Goal: Book appointment/travel/reservation

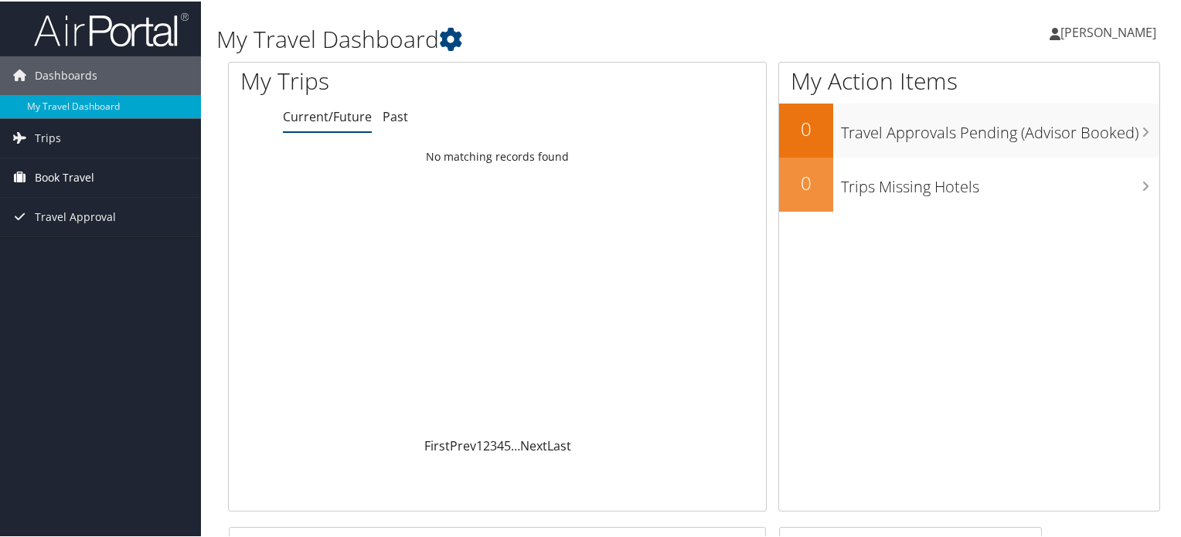
click at [105, 177] on link "Book Travel" at bounding box center [100, 176] width 201 height 39
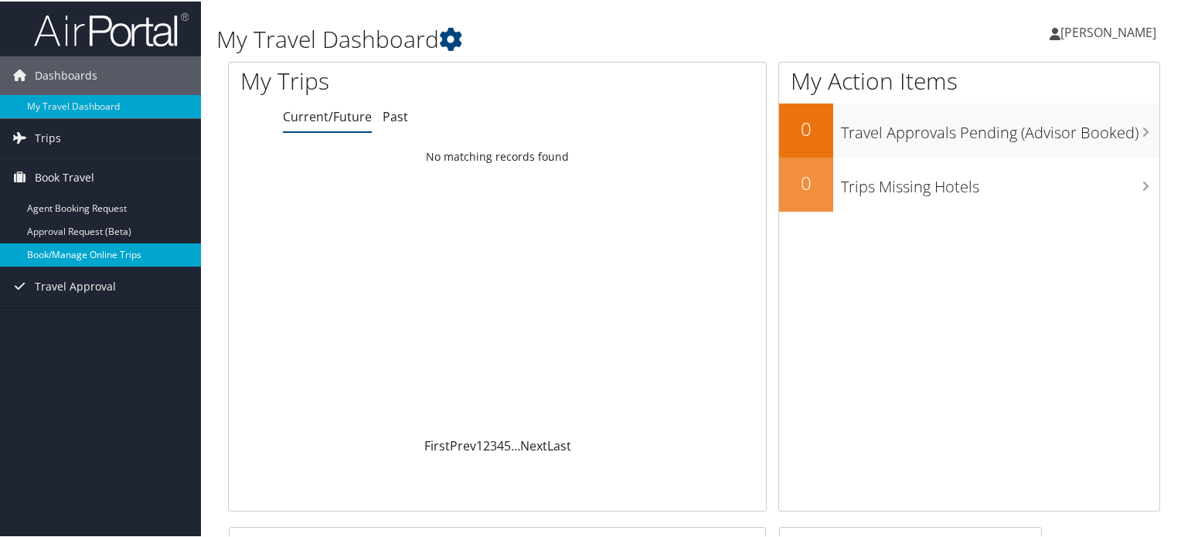
click at [112, 249] on link "Book/Manage Online Trips" at bounding box center [100, 253] width 201 height 23
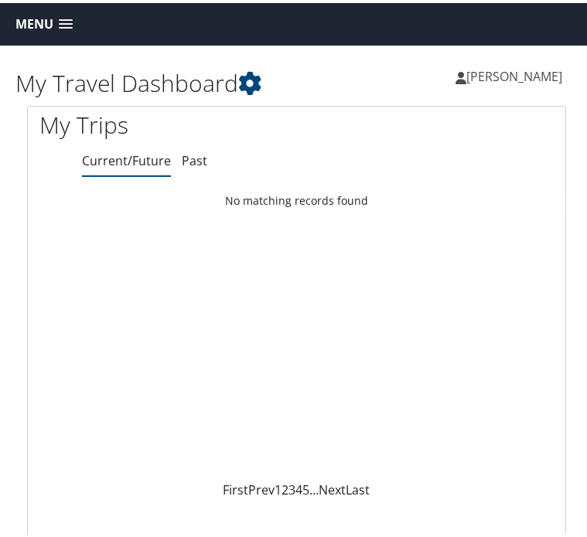
click at [382, 258] on div "Loading... No matching records found" at bounding box center [296, 331] width 537 height 294
click at [284, 255] on div "Loading... No matching records found" at bounding box center [296, 331] width 537 height 294
